Goal: Ask a question

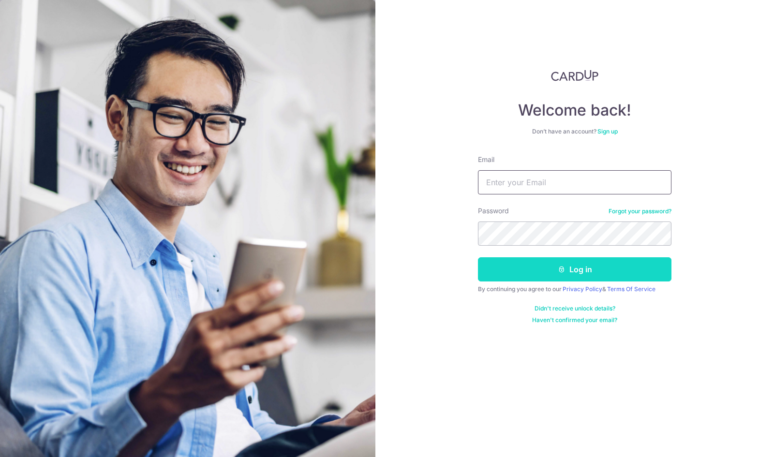
type input "[EMAIL_ADDRESS][PERSON_NAME][DOMAIN_NAME]"
click at [548, 266] on button "Log in" at bounding box center [574, 269] width 193 height 24
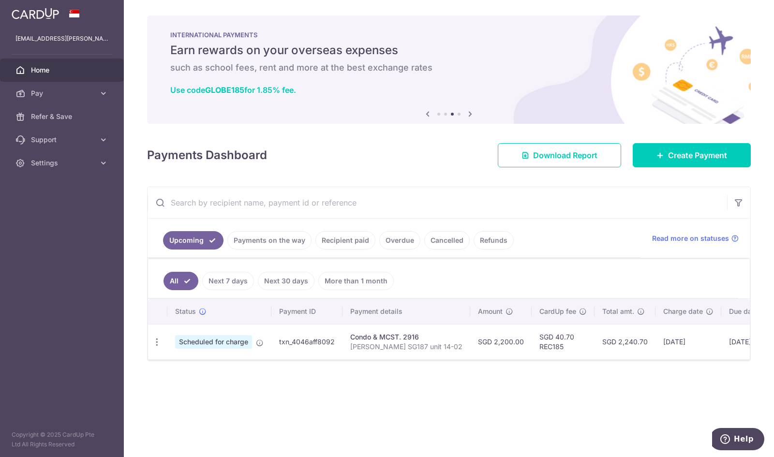
click at [402, 342] on p "Chotrani SG187 unit 14-02" at bounding box center [406, 347] width 112 height 10
click at [305, 338] on td "txn_4046aff8092" at bounding box center [306, 341] width 71 height 35
copy td "txn_4046aff8092"
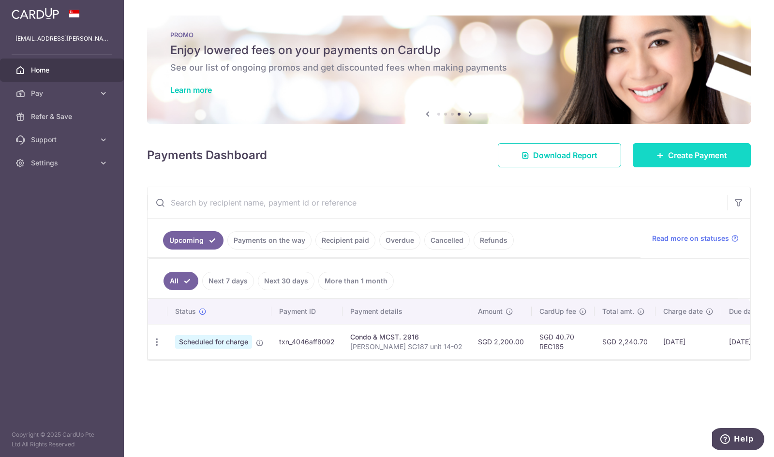
click at [680, 157] on span "Create Payment" at bounding box center [697, 155] width 59 height 12
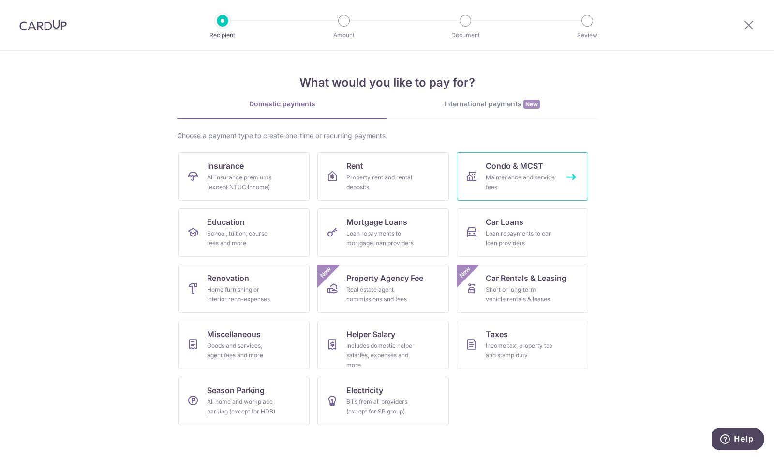
click at [492, 180] on div "Maintenance and service fees" at bounding box center [521, 182] width 70 height 19
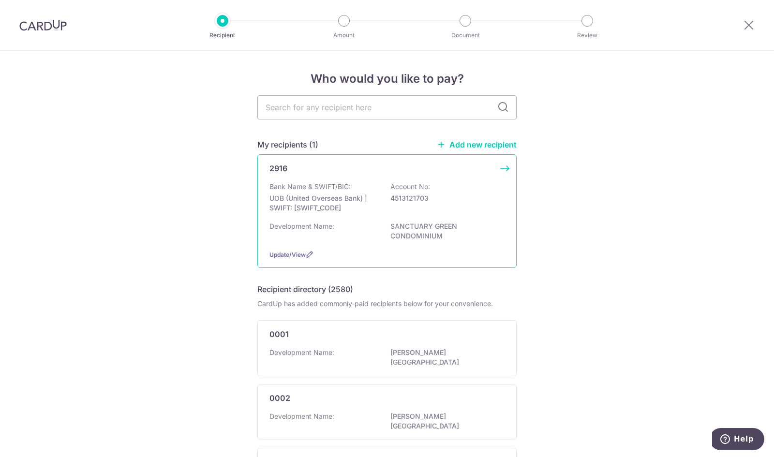
click at [503, 170] on div "2916 Bank Name & SWIFT/BIC: UOB (United Overseas Bank) | SWIFT: UOVBSGSGXXX Acc…" at bounding box center [386, 211] width 259 height 114
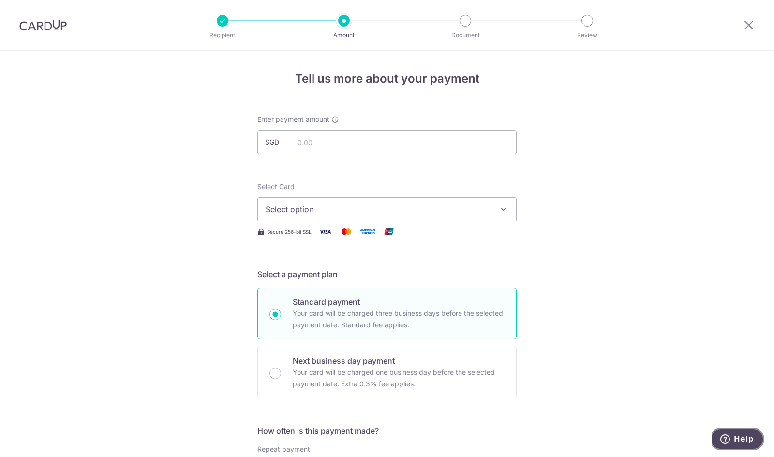
click at [734, 438] on span "Help" at bounding box center [727, 439] width 14 height 10
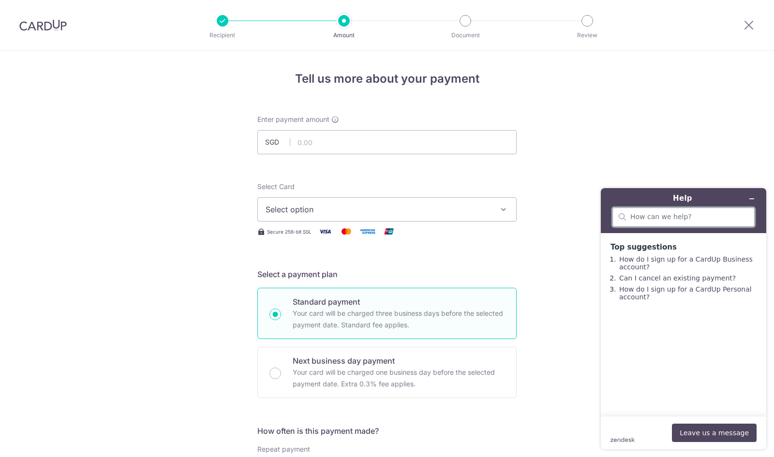
click at [668, 219] on input "search" at bounding box center [689, 217] width 118 height 9
paste input "txn_4046aff8092"
type input "Re: payment ref txn_4046aff8092"
click at [710, 432] on button "Leave us a message" at bounding box center [714, 433] width 85 height 18
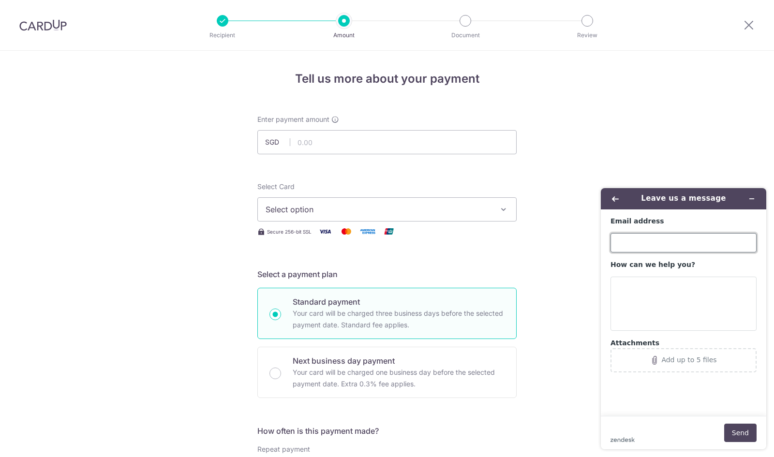
click at [629, 246] on input "Email address" at bounding box center [683, 242] width 146 height 19
type input "[EMAIL_ADDRESS][PERSON_NAME][DOMAIN_NAME]"
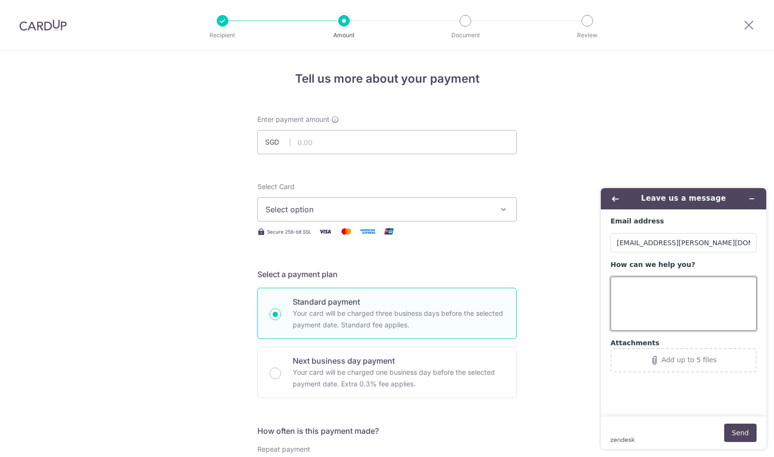
click at [647, 294] on textarea "How can we help you?" at bounding box center [683, 304] width 146 height 54
paste textarea "txn_4046aff8092"
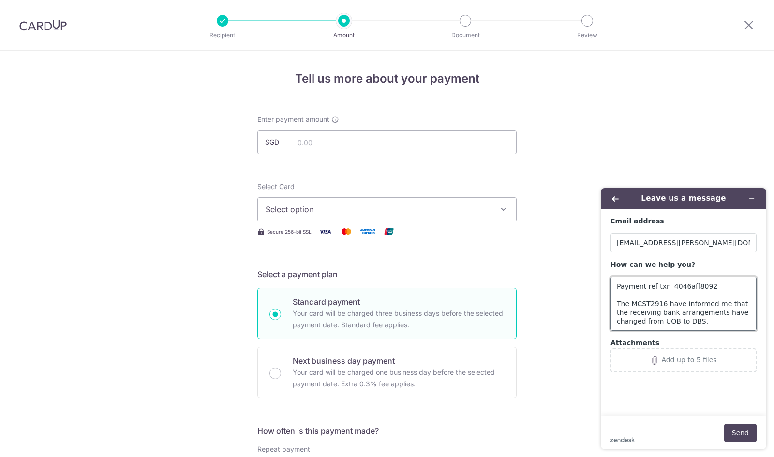
scroll to position [26, 0]
type textarea "Payment ref txn_4046aff8092 The MCST2916 have informed me that the receiving ba…"
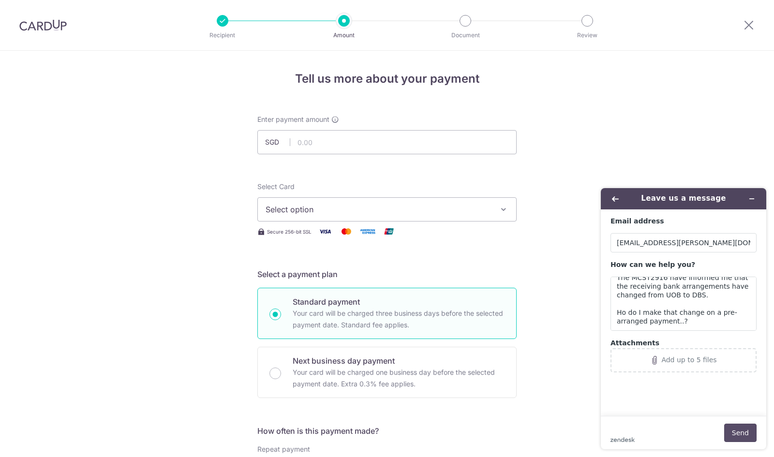
click at [743, 434] on button "Send" at bounding box center [740, 433] width 32 height 18
